Goal: Information Seeking & Learning: Compare options

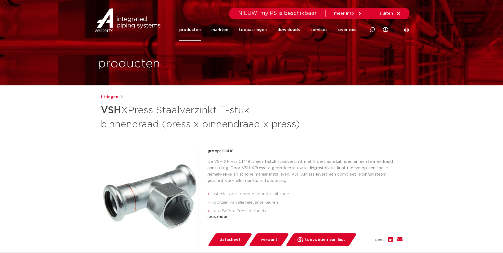
click at [115, 20] on img at bounding box center [128, 20] width 68 height 24
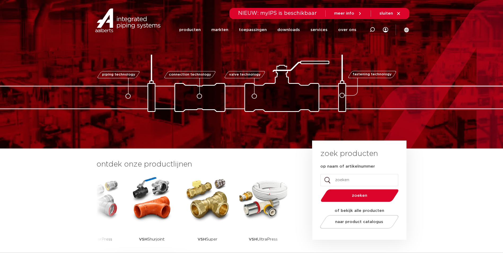
click at [205, 211] on img at bounding box center [208, 199] width 48 height 48
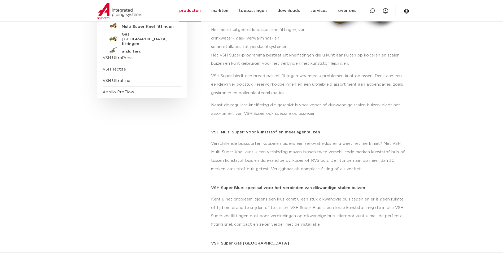
scroll to position [27, 0]
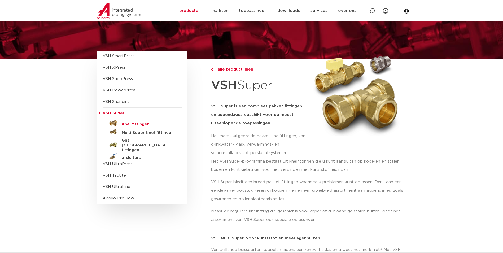
click at [136, 126] on h5 "Knel fittingen" at bounding box center [148, 124] width 52 height 5
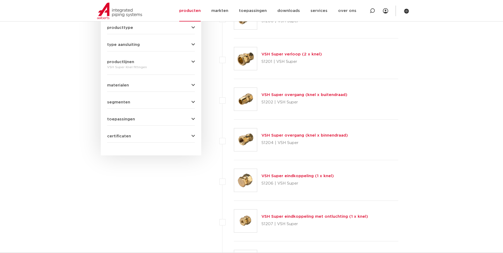
scroll to position [159, 0]
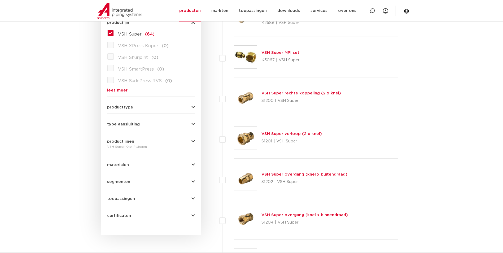
click at [302, 134] on link "VSH Super verloop (2 x knel)" at bounding box center [291, 134] width 60 height 4
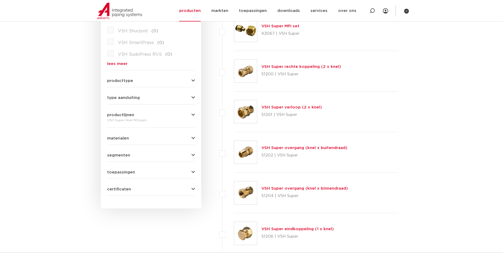
scroll to position [212, 0]
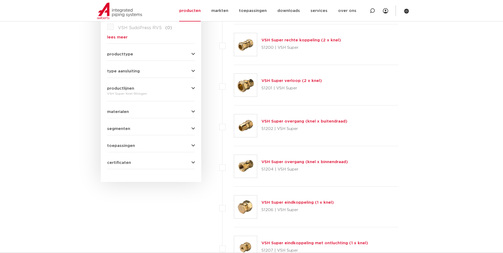
click at [309, 161] on link "VSH Super overgang (knel x binnendraad)" at bounding box center [304, 162] width 86 height 4
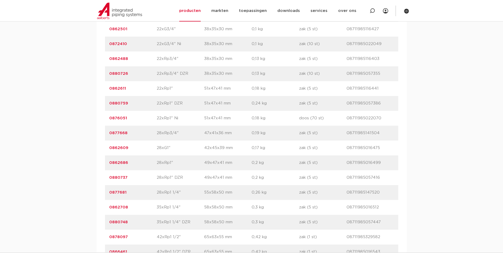
scroll to position [928, 0]
